Goal: Find specific page/section: Find specific page/section

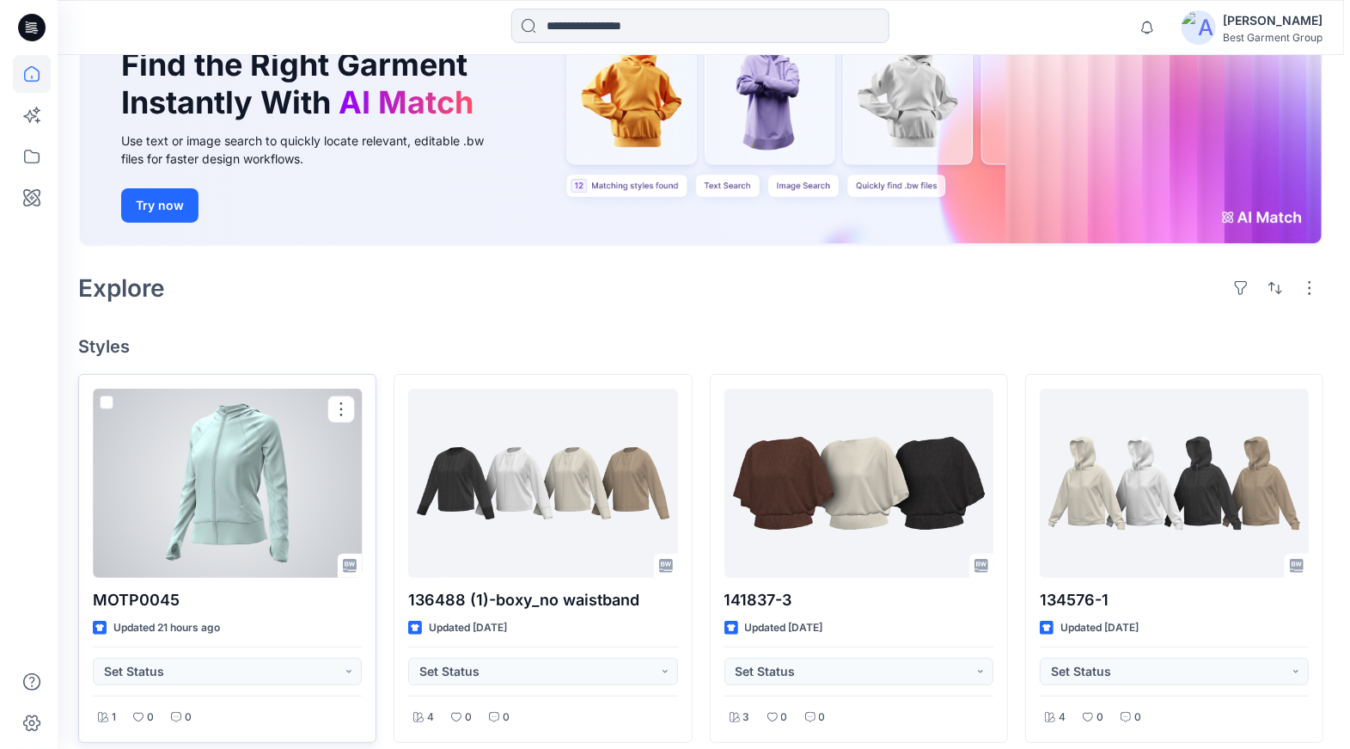
scroll to position [66, 0]
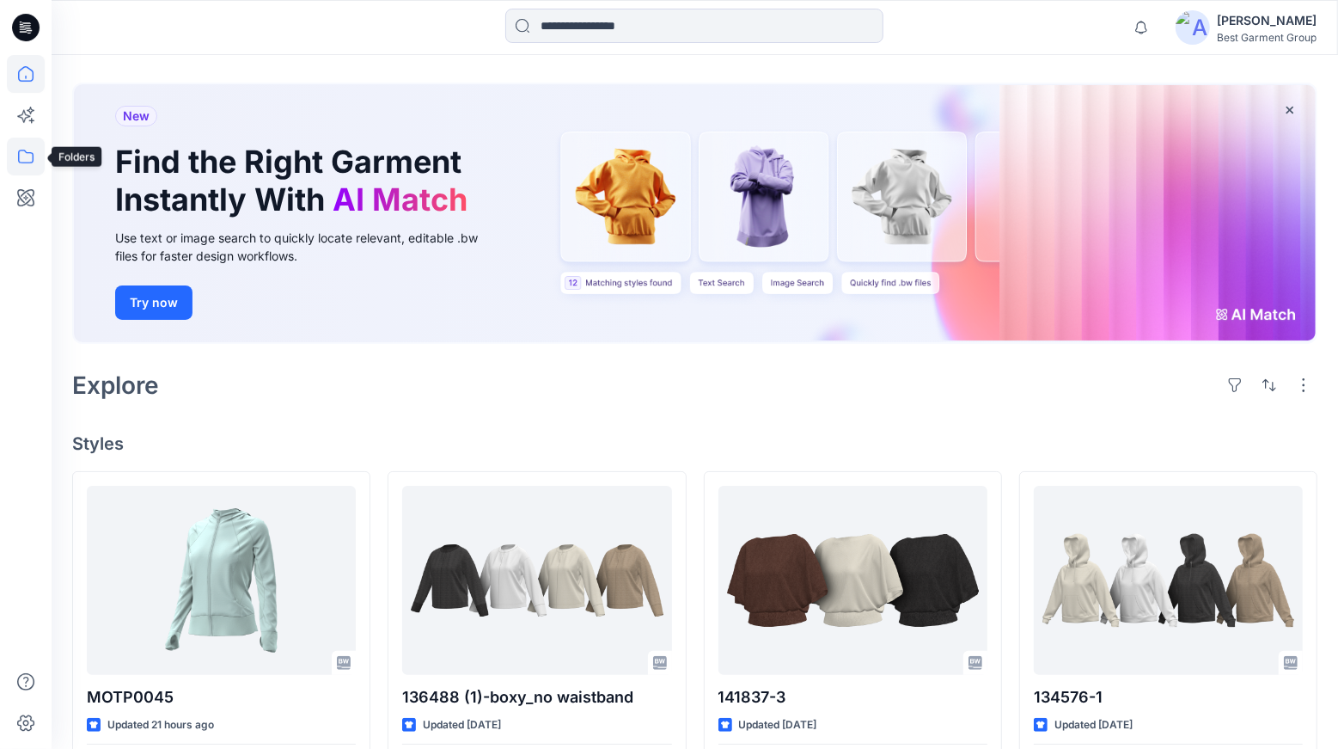
click at [34, 158] on icon at bounding box center [26, 157] width 38 height 38
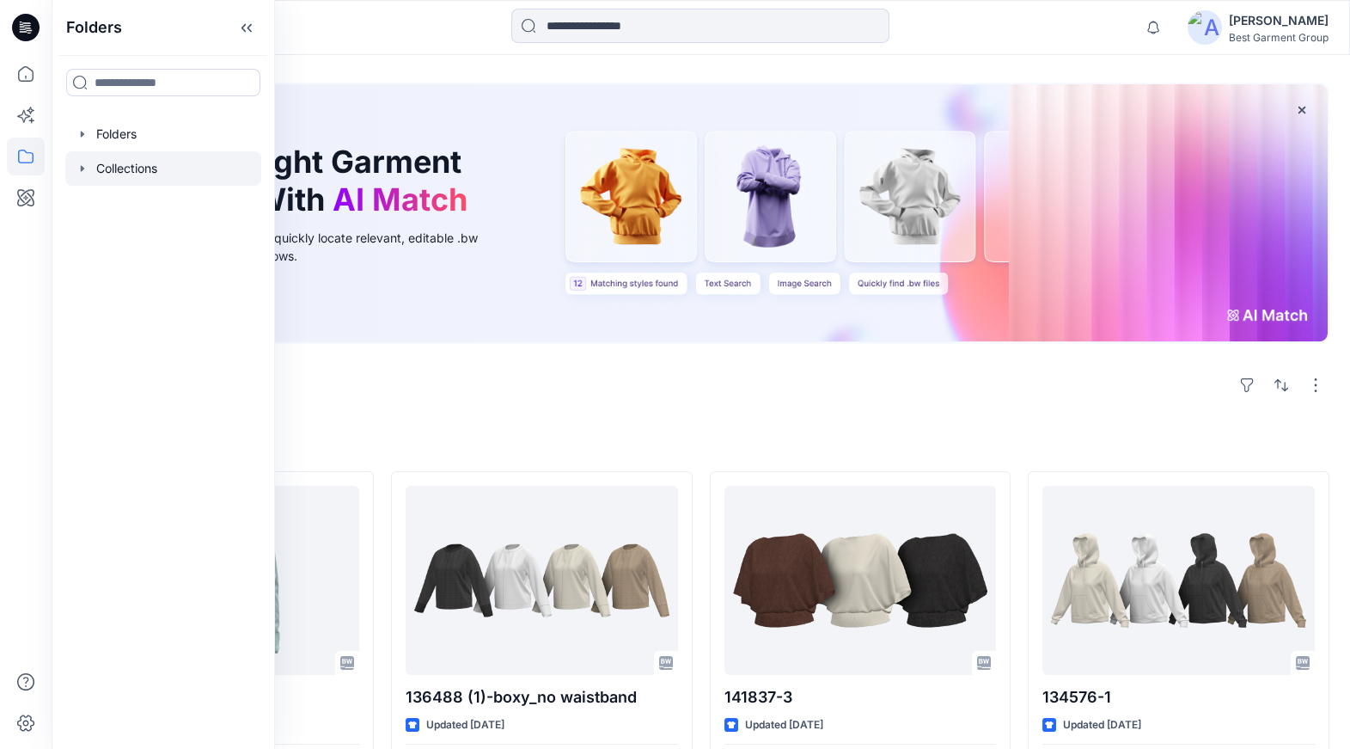
click at [131, 174] on div at bounding box center [163, 168] width 196 height 34
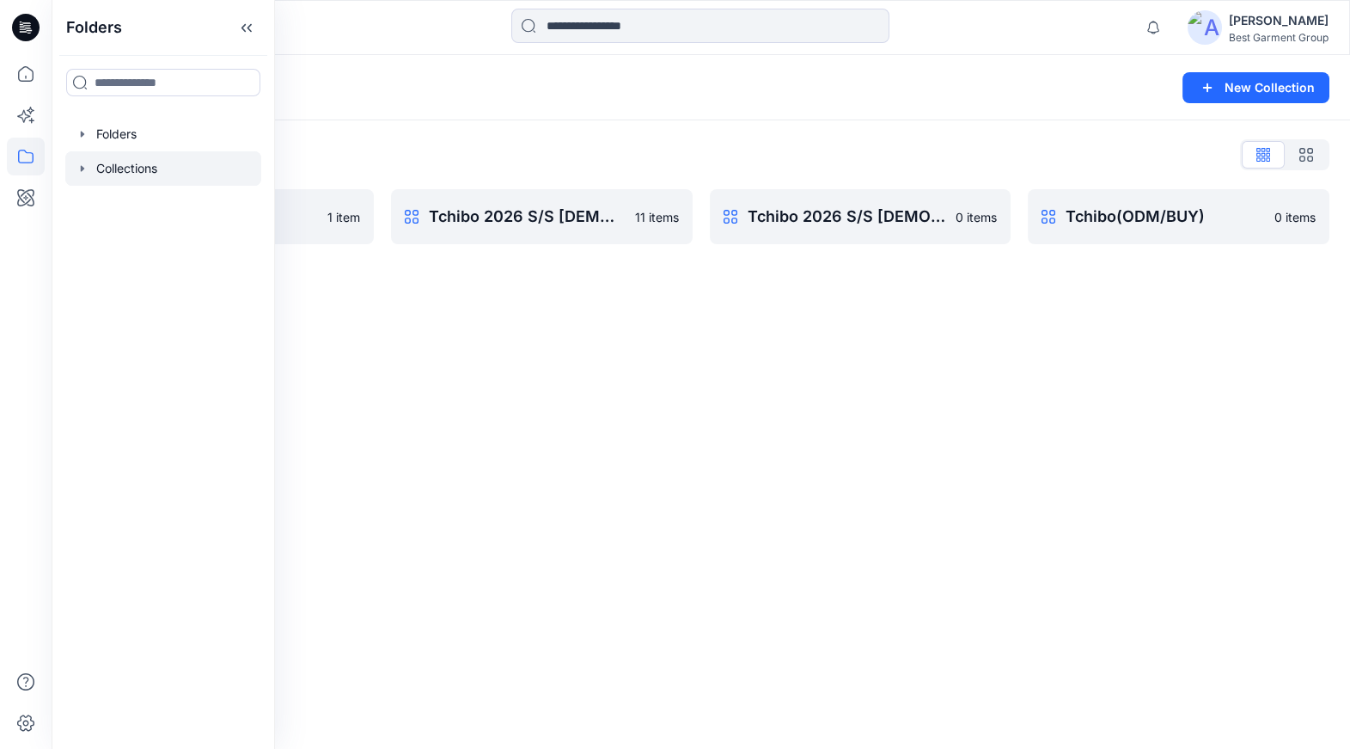
click at [384, 164] on div "Collections List" at bounding box center [700, 155] width 1257 height 28
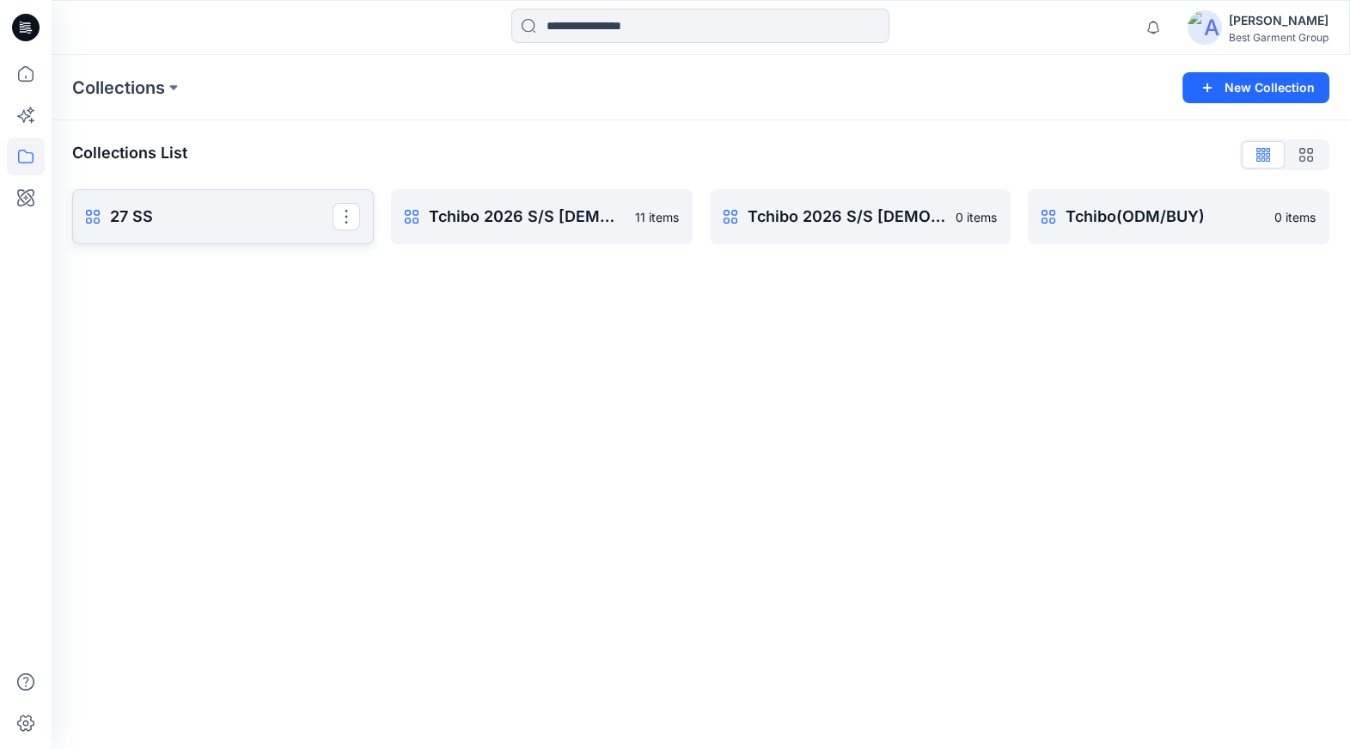
click at [182, 205] on p "27 SS" at bounding box center [221, 217] width 223 height 24
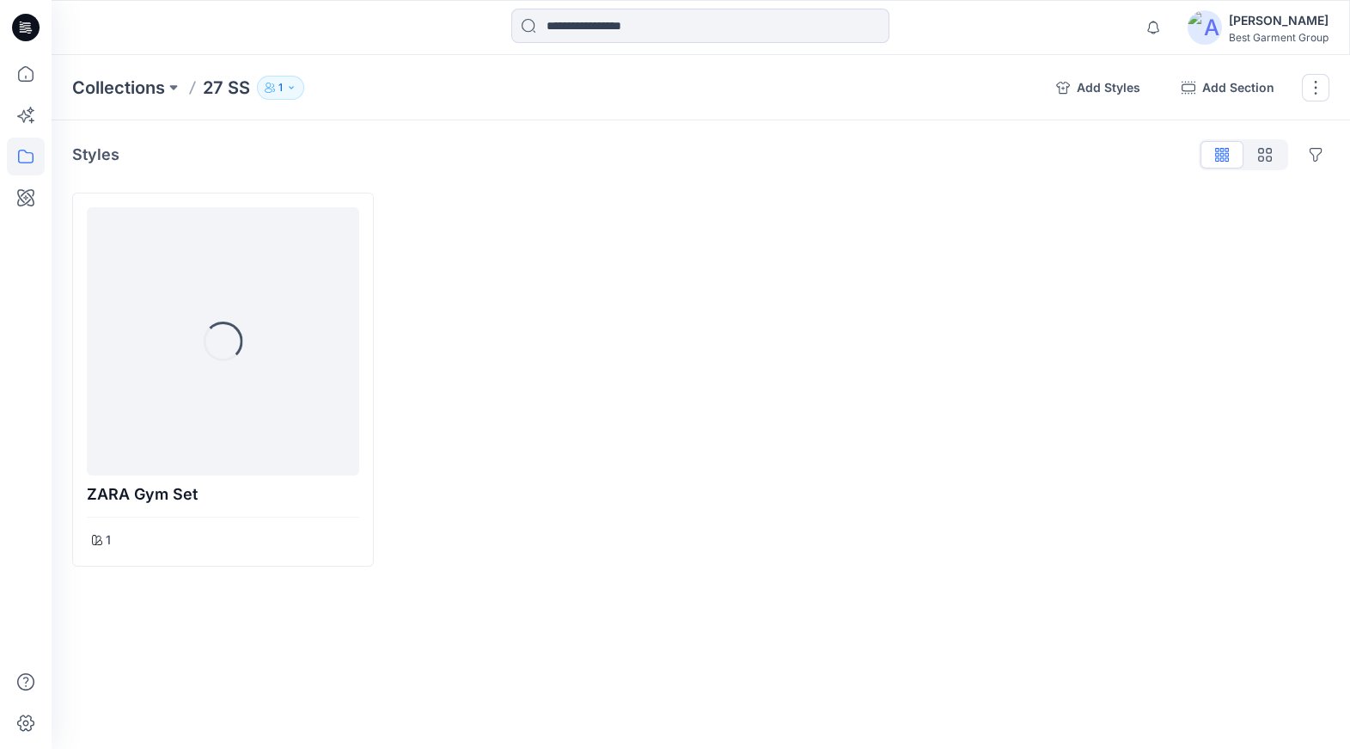
click at [296, 77] on button "1" at bounding box center [280, 88] width 47 height 24
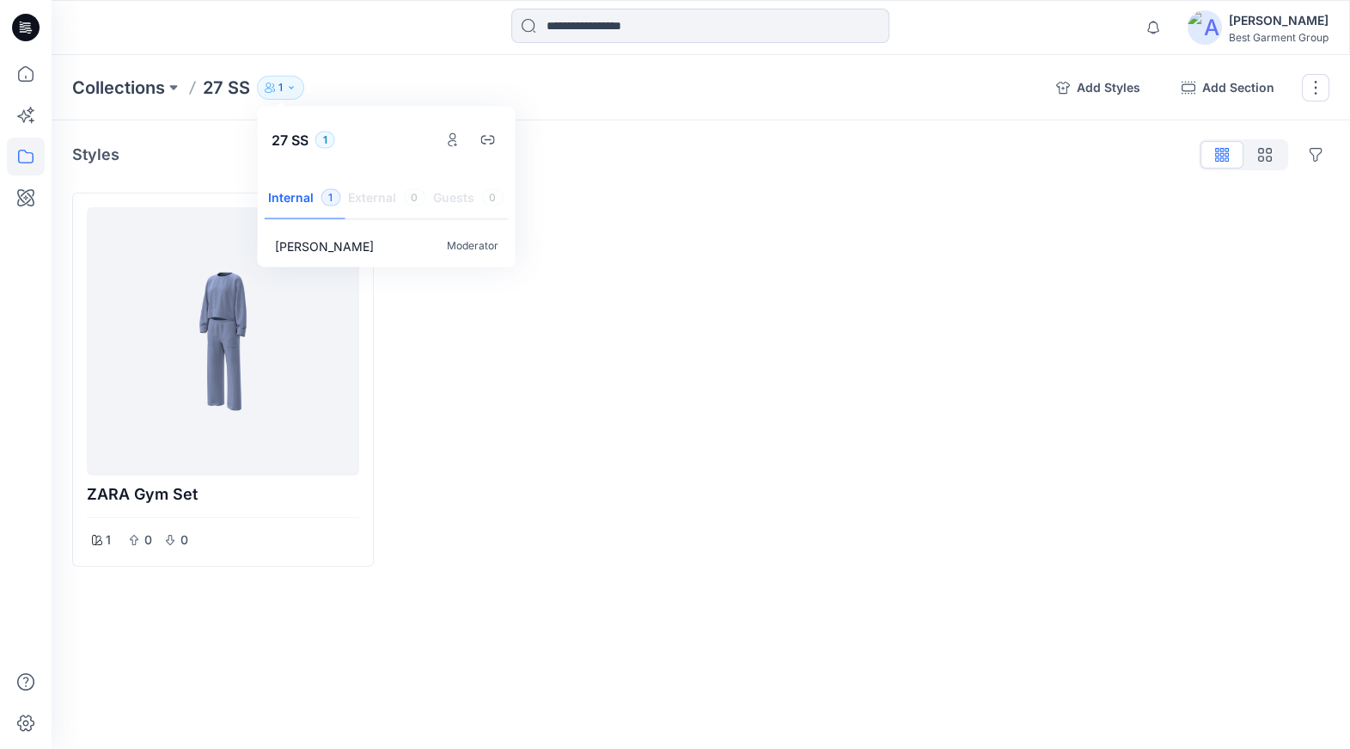
click at [455, 297] on div at bounding box center [542, 380] width 302 height 374
